Goal: Task Accomplishment & Management: Use online tool/utility

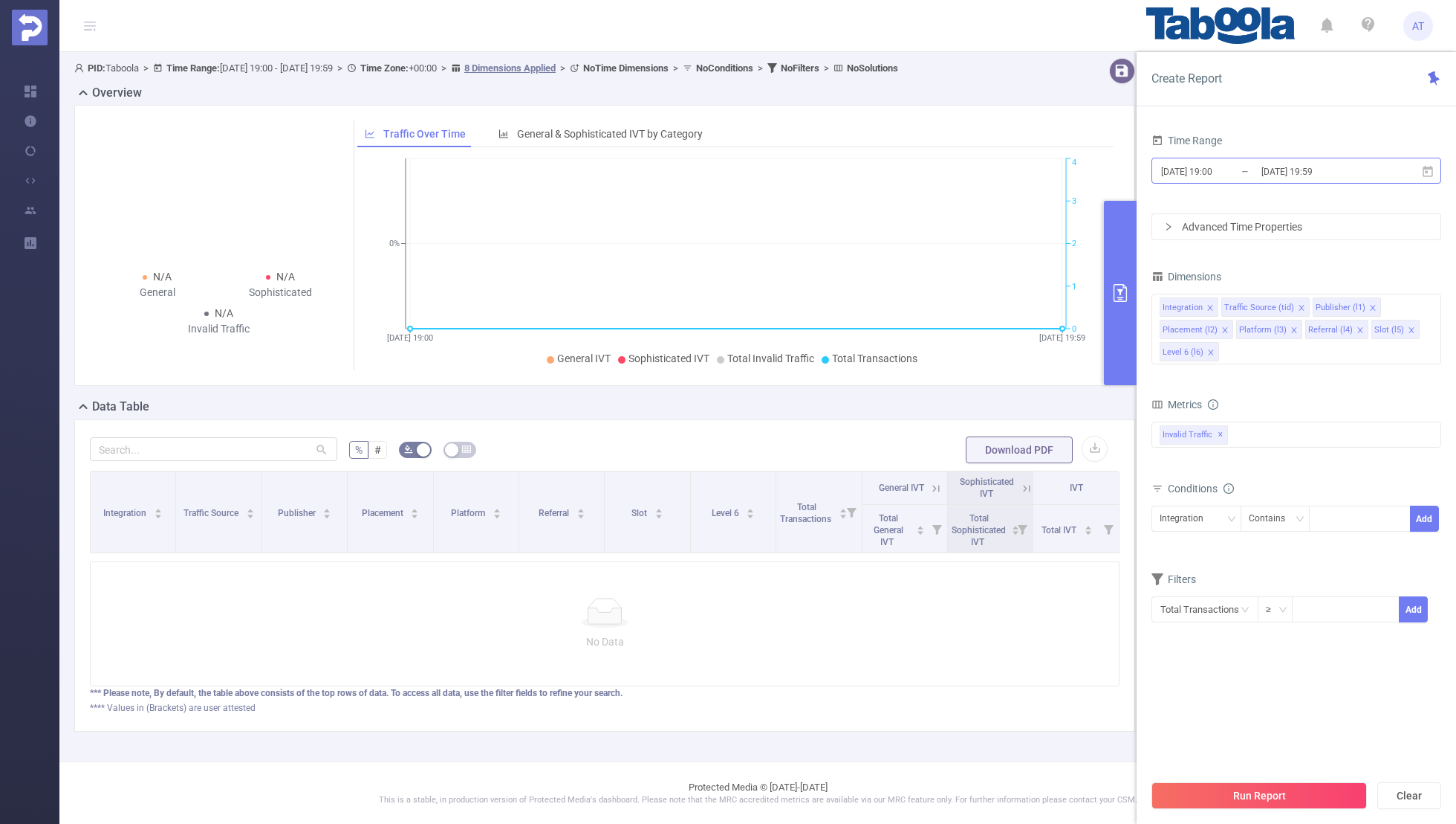
click at [1213, 167] on input "[DATE] 19:00" at bounding box center [1220, 171] width 121 height 20
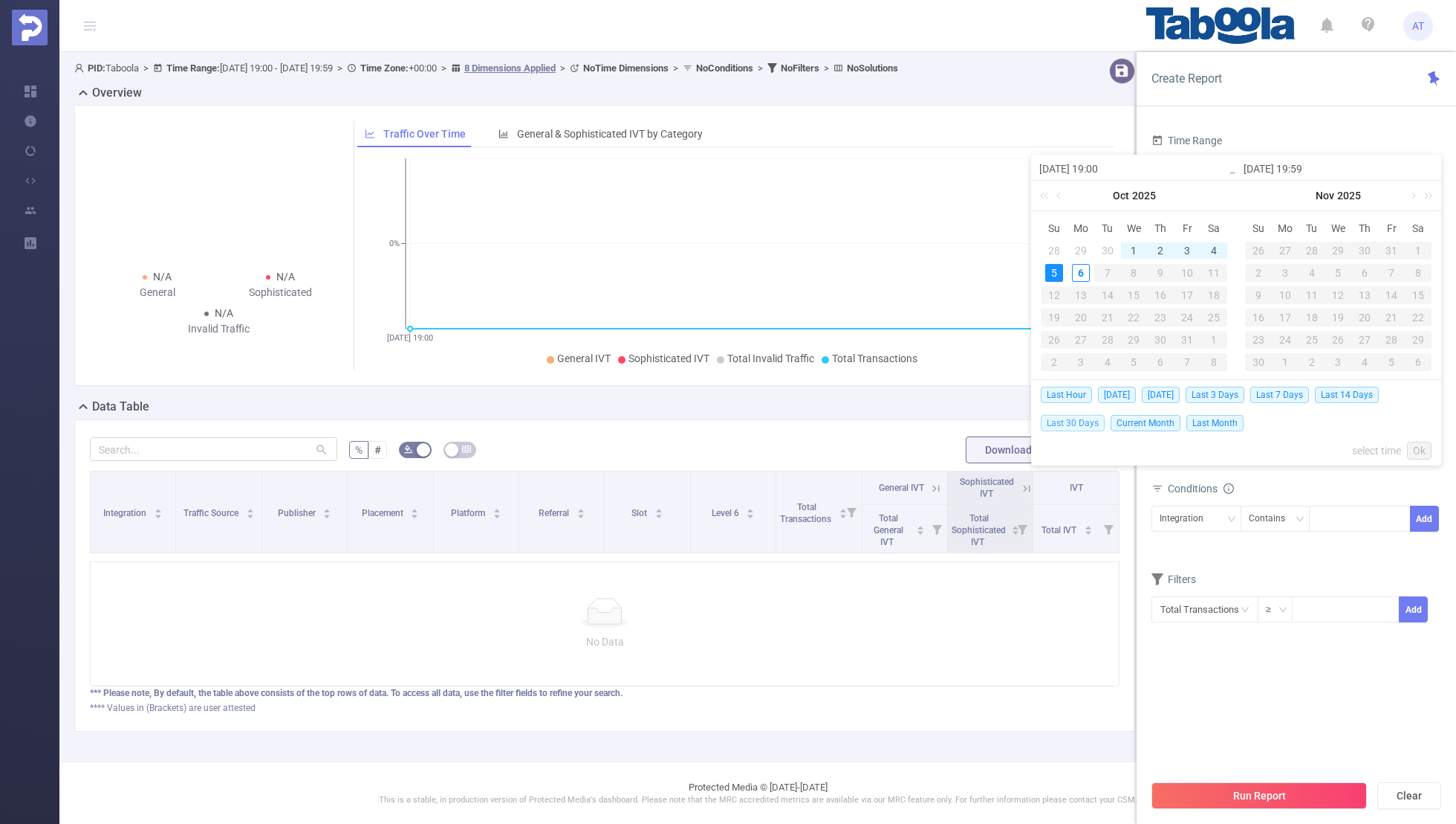
click at [1051, 417] on span "Last 30 Days" at bounding box center [1073, 423] width 64 height 16
type input "[DATE] 00:00"
type input "[DATE] 23:59"
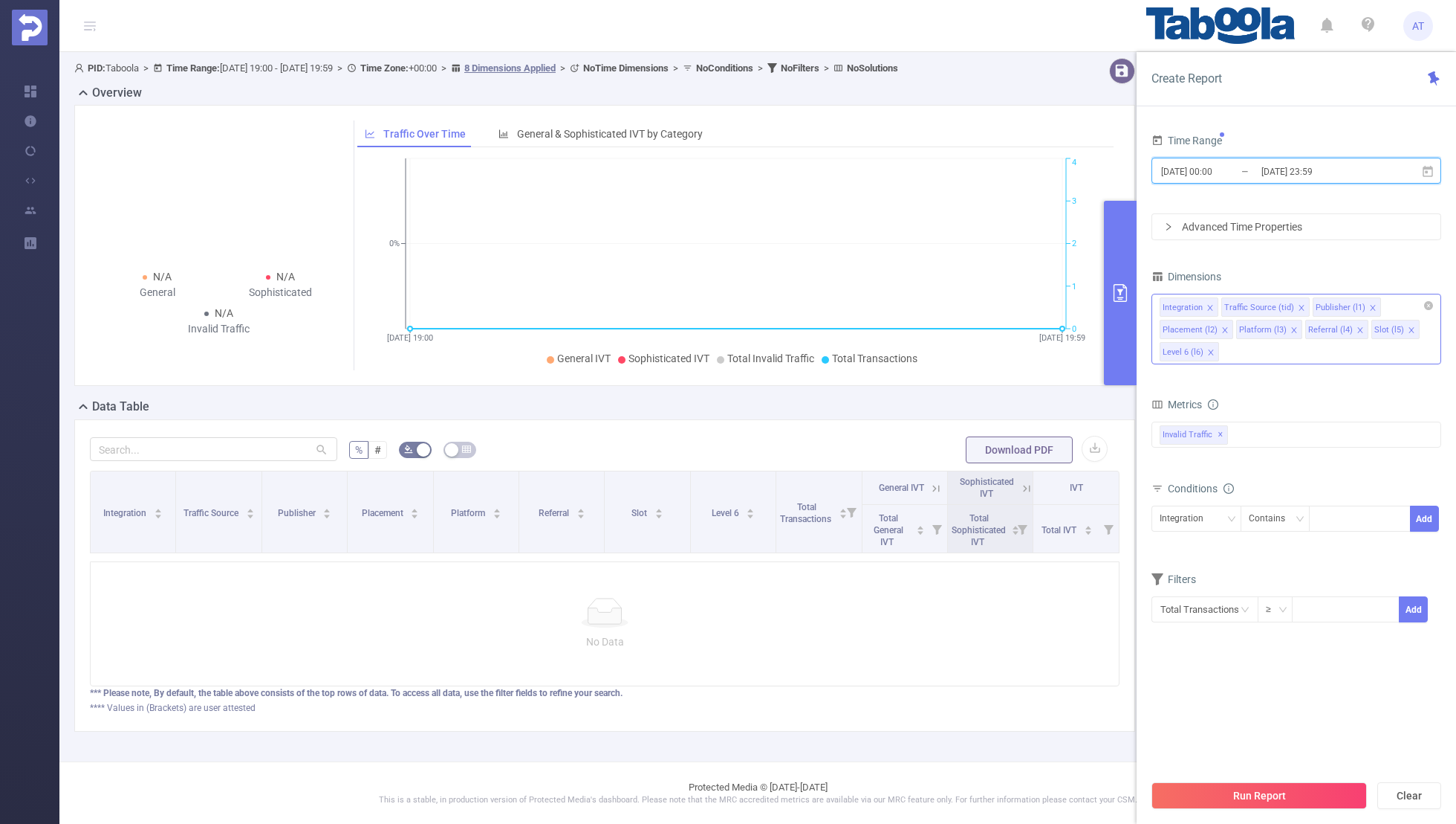
click at [1208, 304] on icon "icon: close" at bounding box center [1210, 307] width 7 height 7
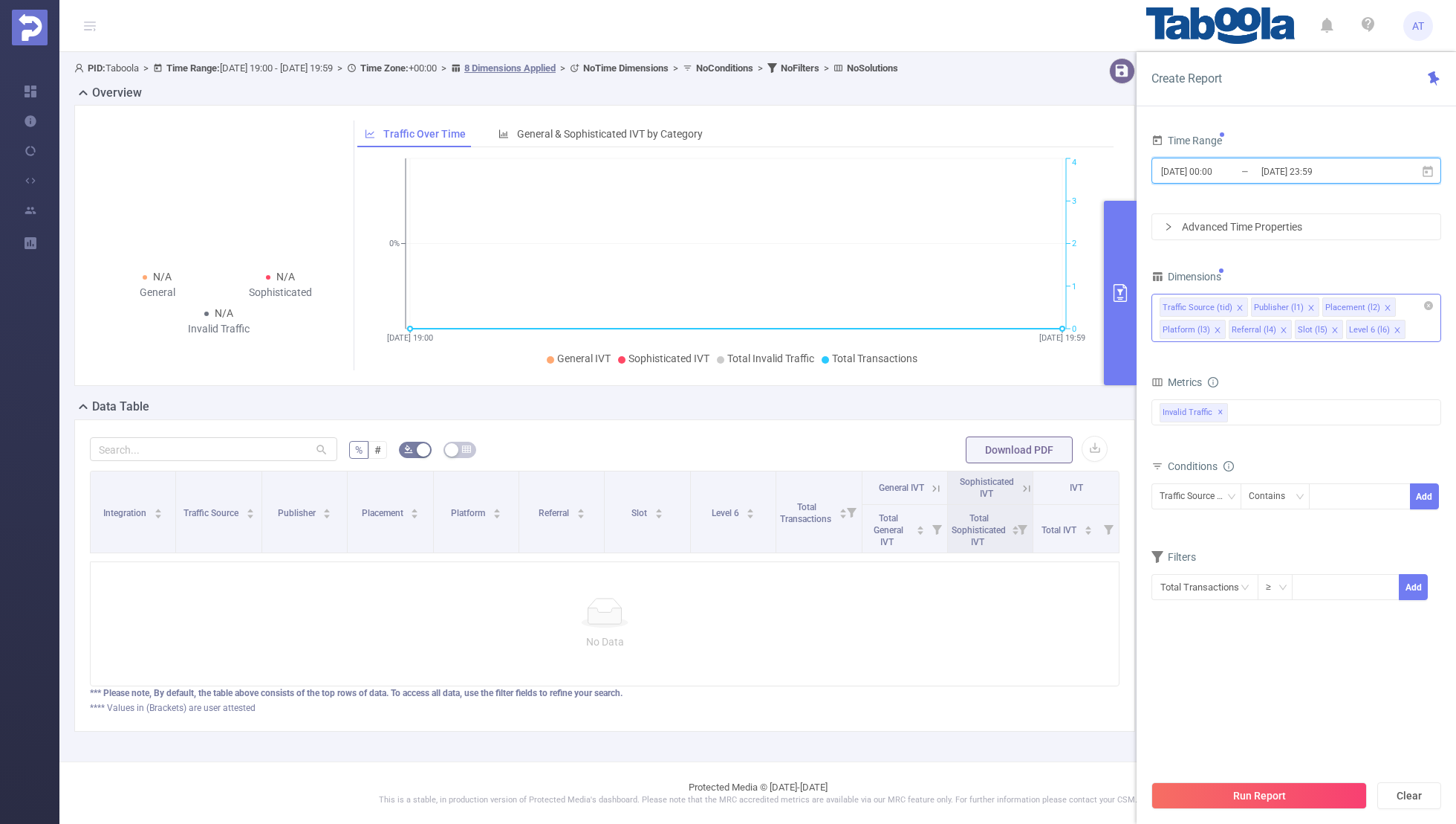
click at [1237, 304] on icon "icon: close" at bounding box center [1240, 307] width 7 height 7
click at [1293, 305] on icon "icon: close" at bounding box center [1296, 307] width 5 height 5
click at [1287, 305] on icon "icon: close" at bounding box center [1289, 307] width 7 height 7
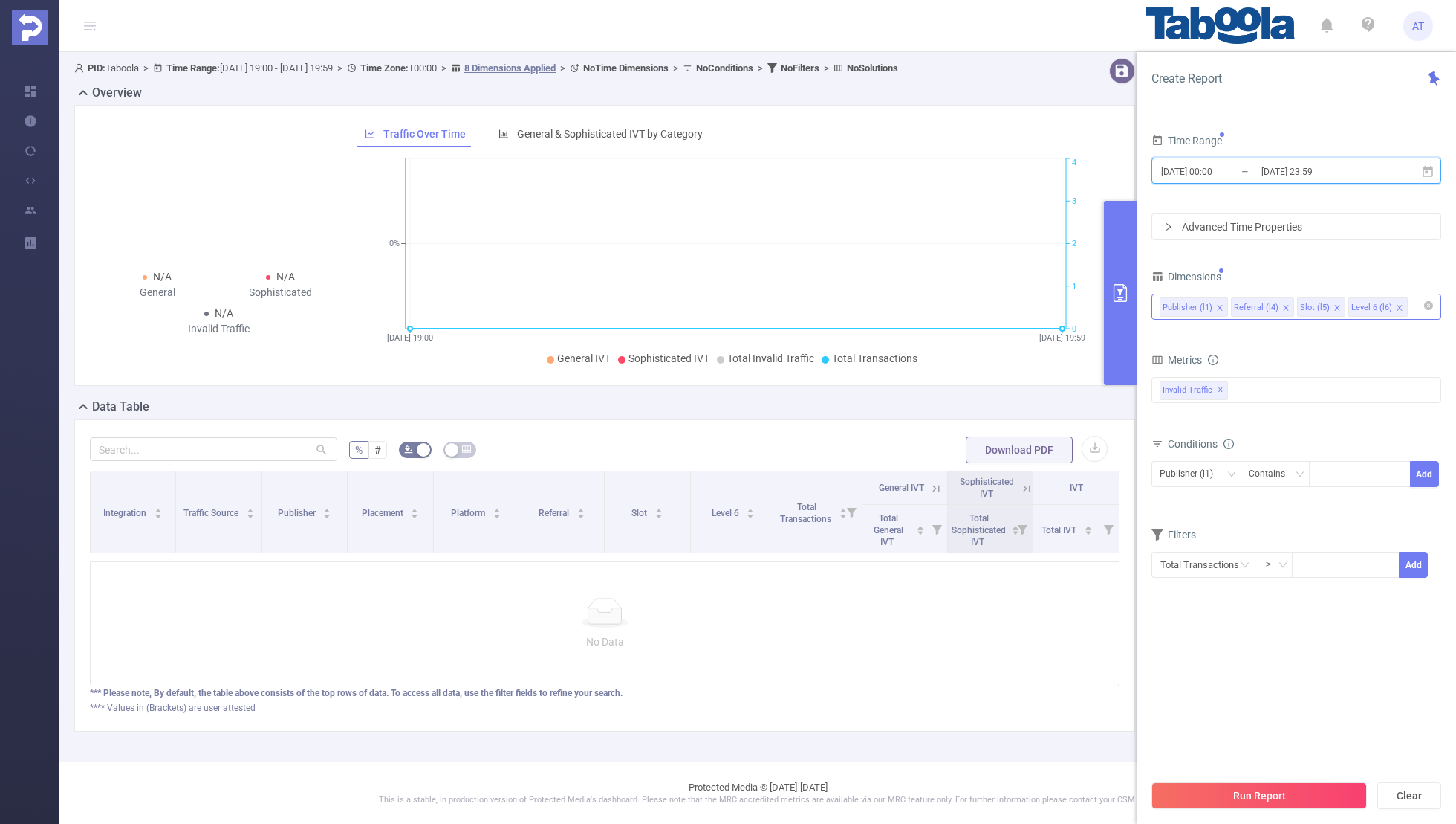
click at [1284, 305] on icon "icon: close" at bounding box center [1286, 307] width 7 height 7
click at [1269, 305] on icon "icon: close" at bounding box center [1271, 307] width 5 height 5
click at [1287, 262] on div "Time Range [DATE] 00:00 _ [DATE] 23:59 Advanced Time Properties Dimensions Publ…" at bounding box center [1296, 363] width 290 height 467
click at [1342, 466] on div at bounding box center [1359, 474] width 85 height 25
paste input
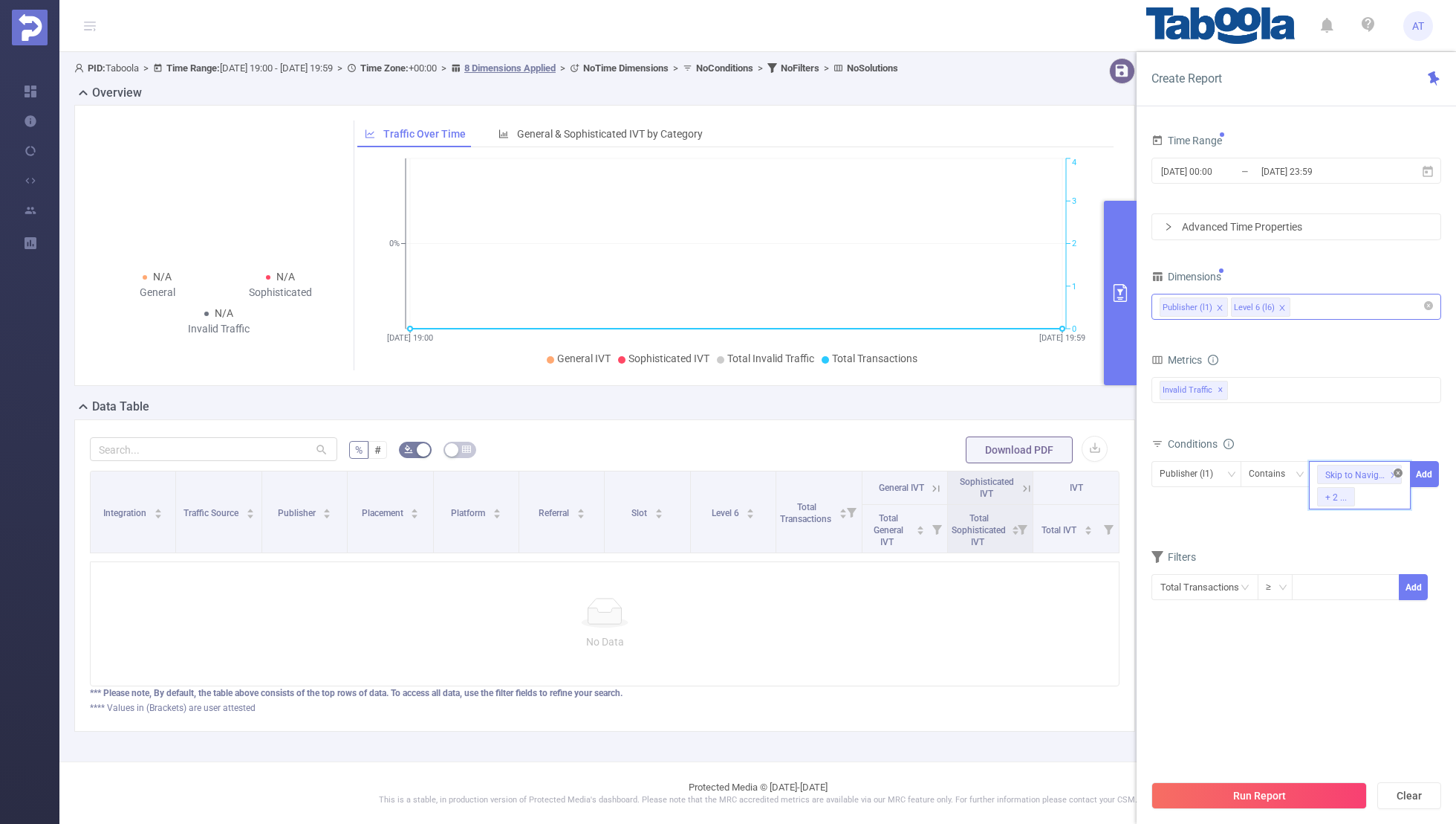
click at [1395, 470] on icon "icon: close-circle" at bounding box center [1398, 473] width 9 height 9
paste input "kncthellar-prncin"
type input "kncthellar-prncin"
click at [1436, 478] on button "Add" at bounding box center [1425, 474] width 29 height 26
click at [1342, 530] on form "Dimensions Publisher (l1) Level 6 (l6) Metrics bp_total brand-safety brand_is_s…" at bounding box center [1296, 455] width 290 height 379
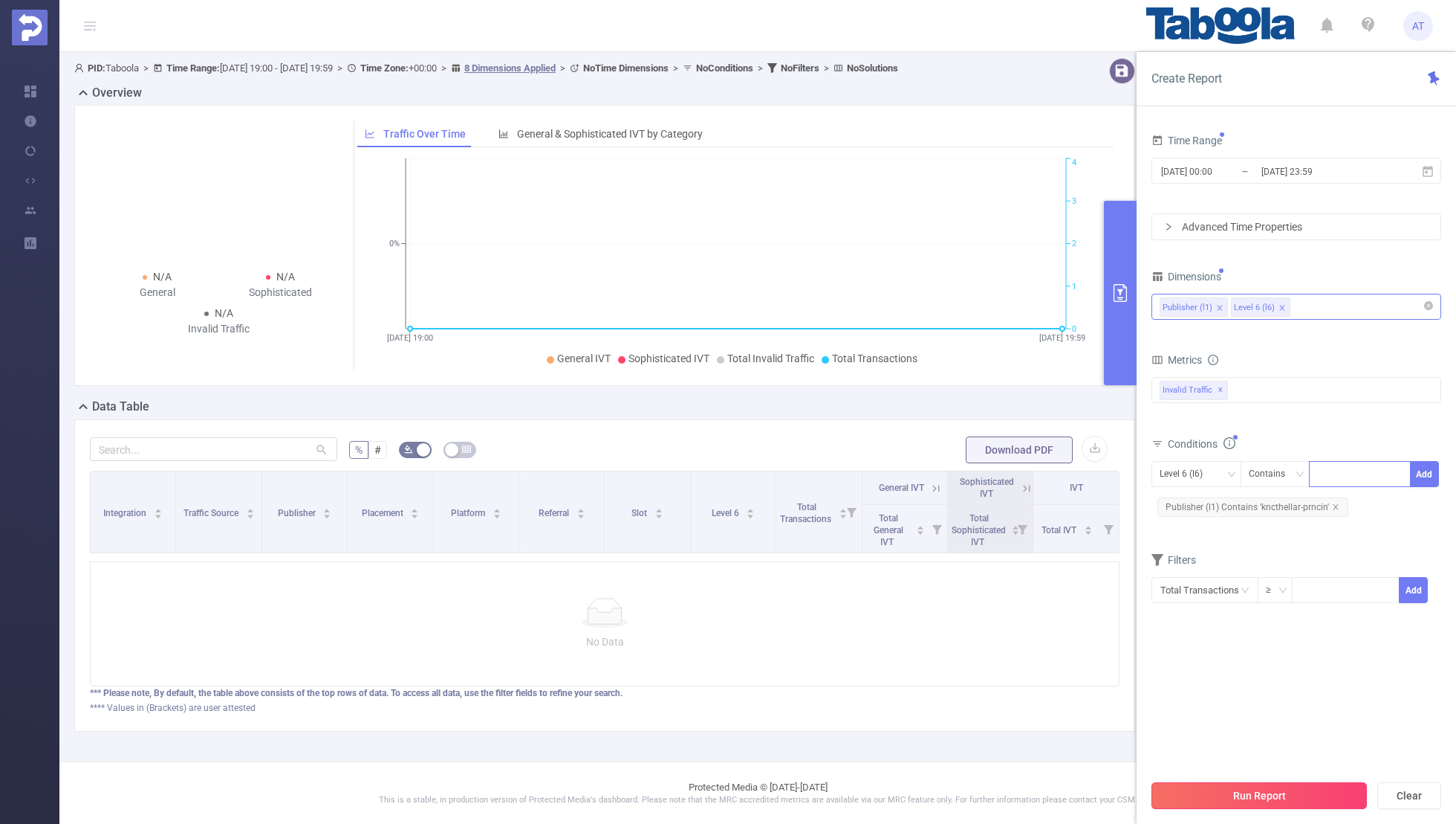
click at [1245, 790] on button "Run Report" at bounding box center [1259, 795] width 216 height 27
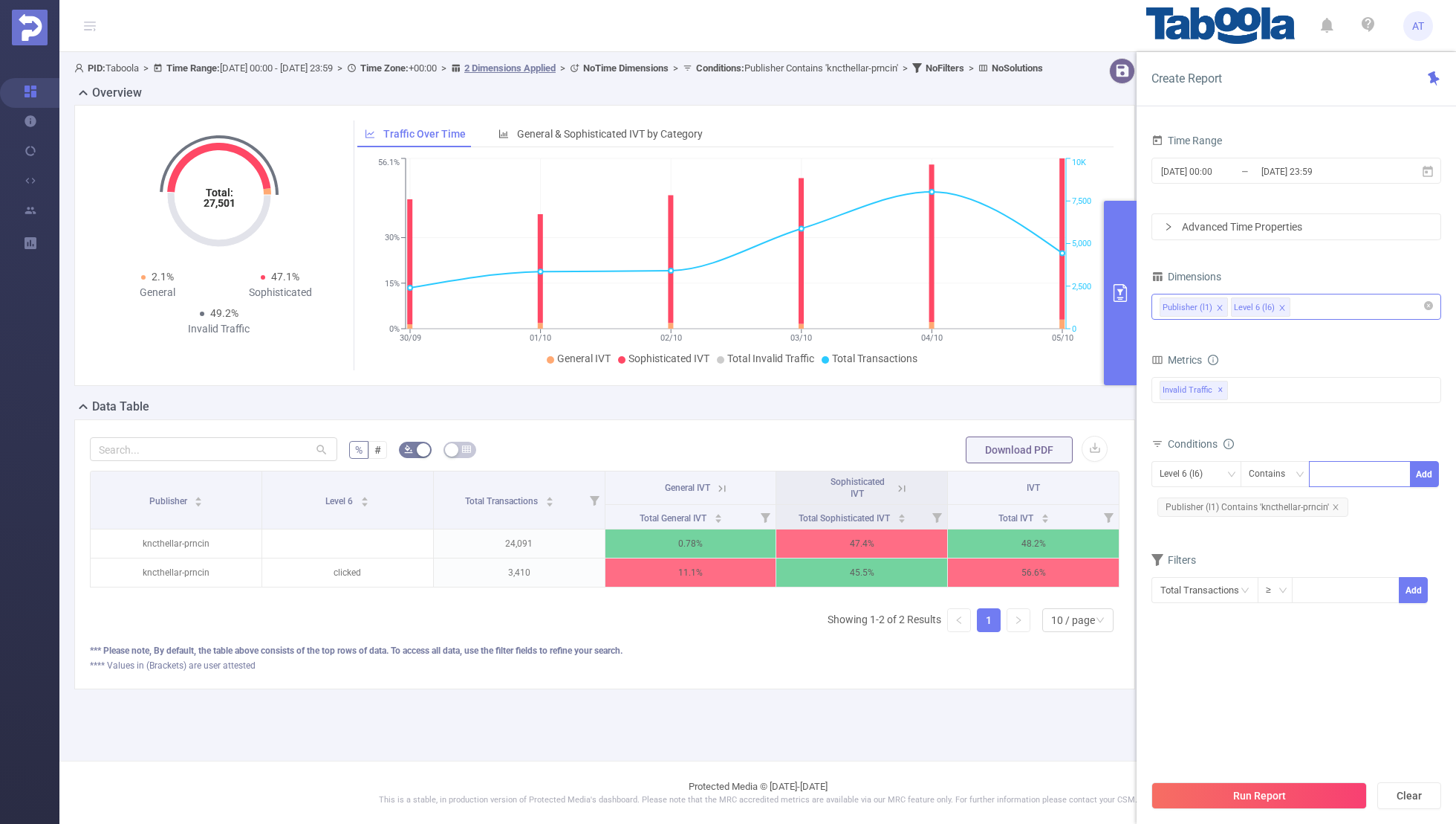
click at [896, 495] on icon at bounding box center [902, 488] width 14 height 14
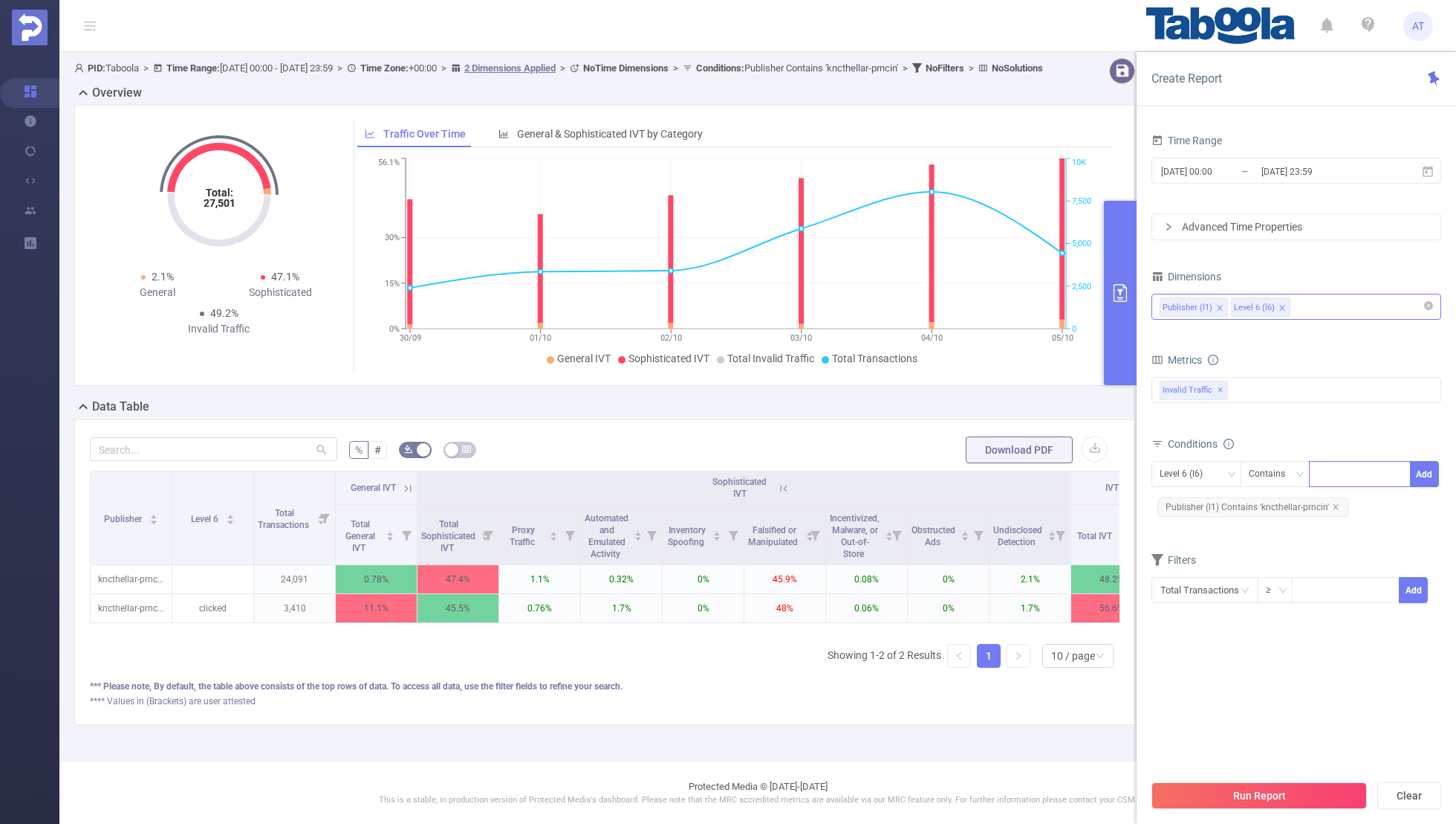
click at [408, 495] on icon at bounding box center [408, 488] width 14 height 14
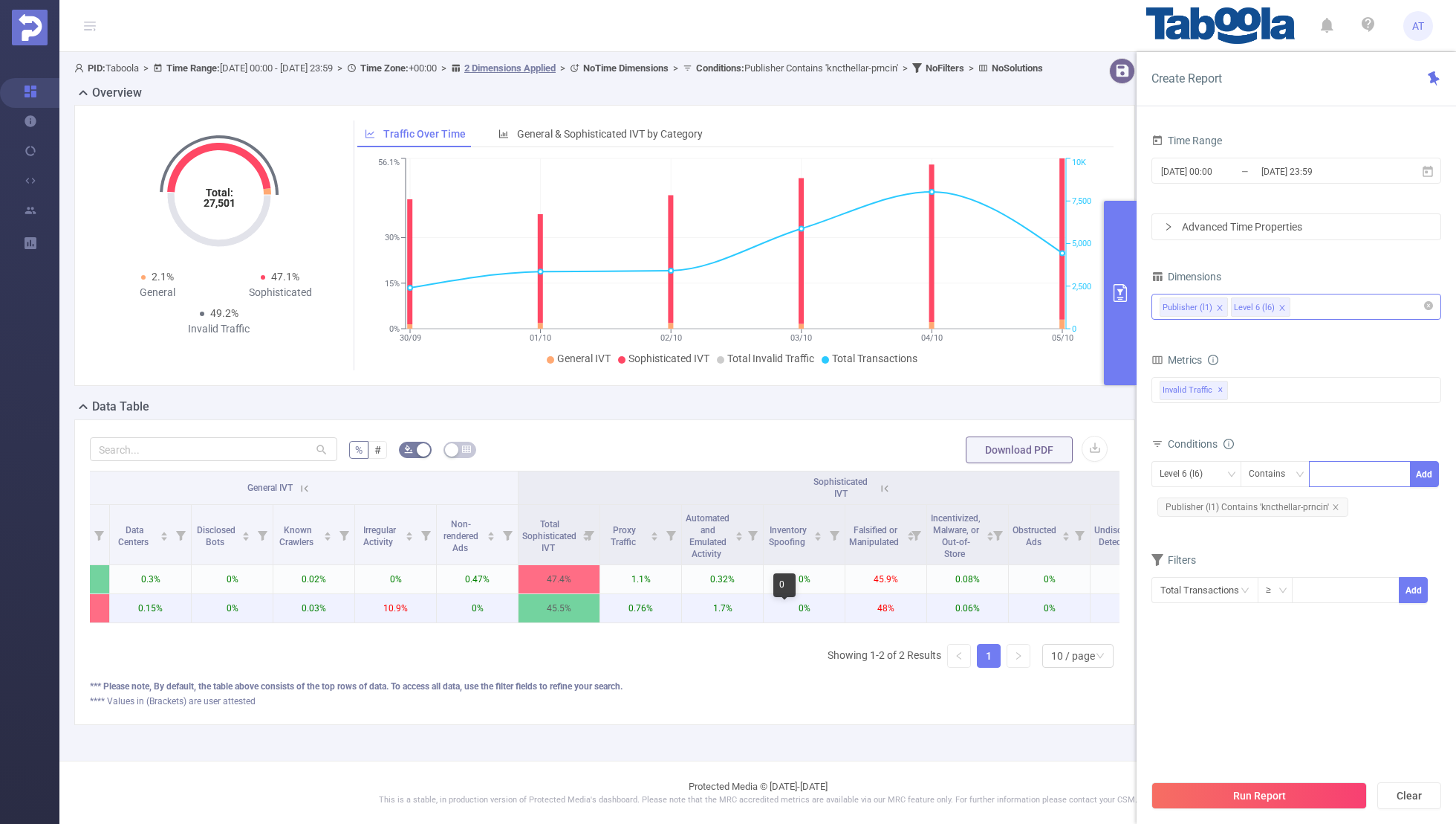
scroll to position [0, 444]
